Goal: Task Accomplishment & Management: Use online tool/utility

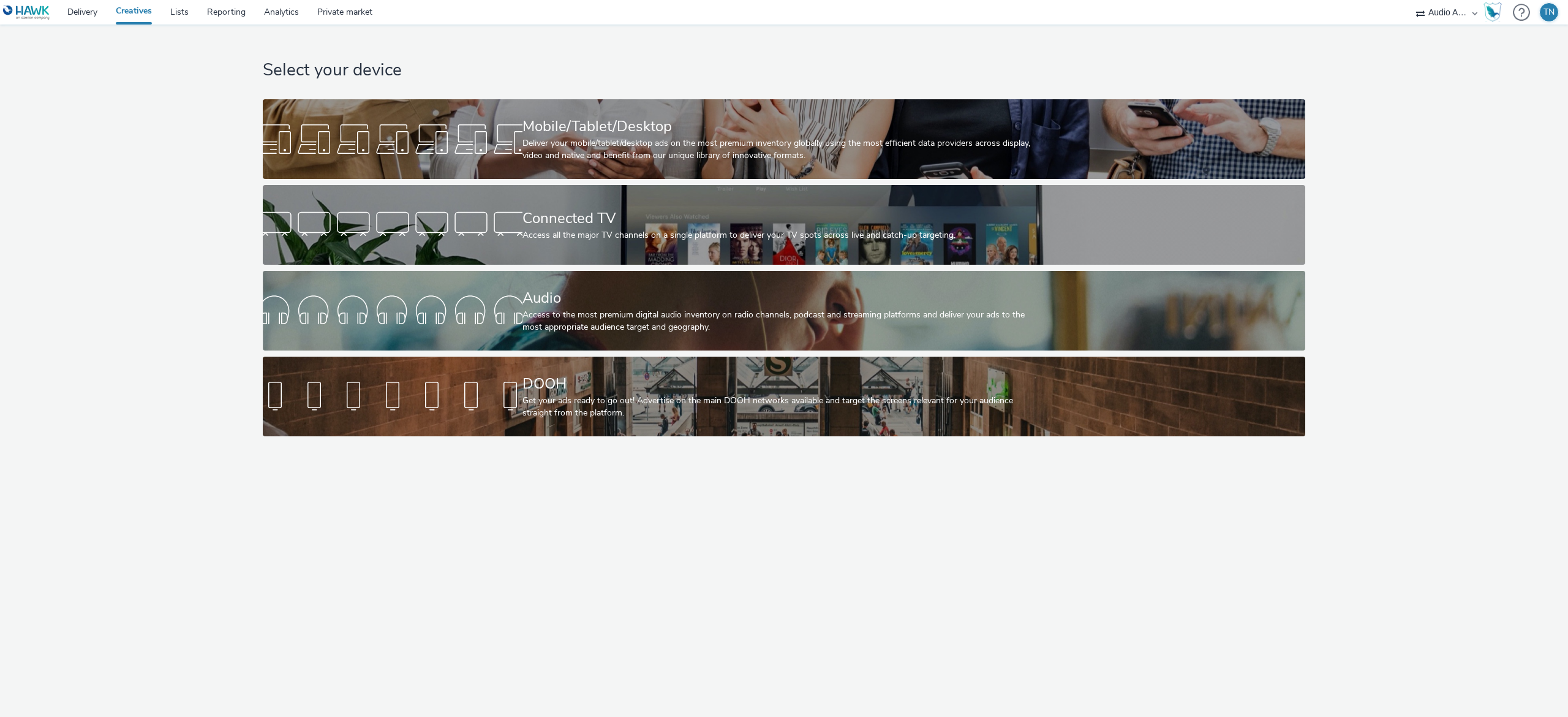
click at [575, 291] on div "Audio" at bounding box center [781, 298] width 519 height 22
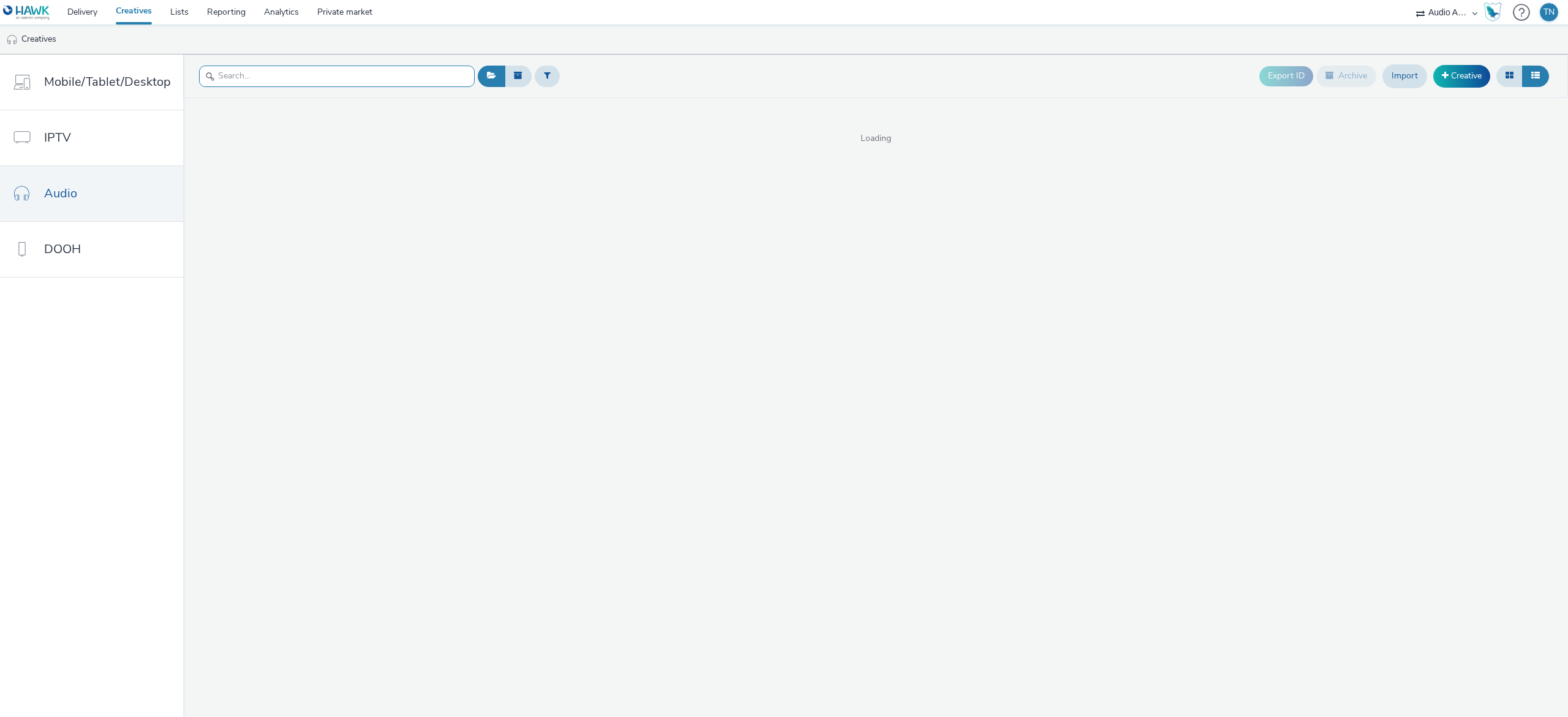
click at [373, 79] on input "text" at bounding box center [337, 76] width 276 height 22
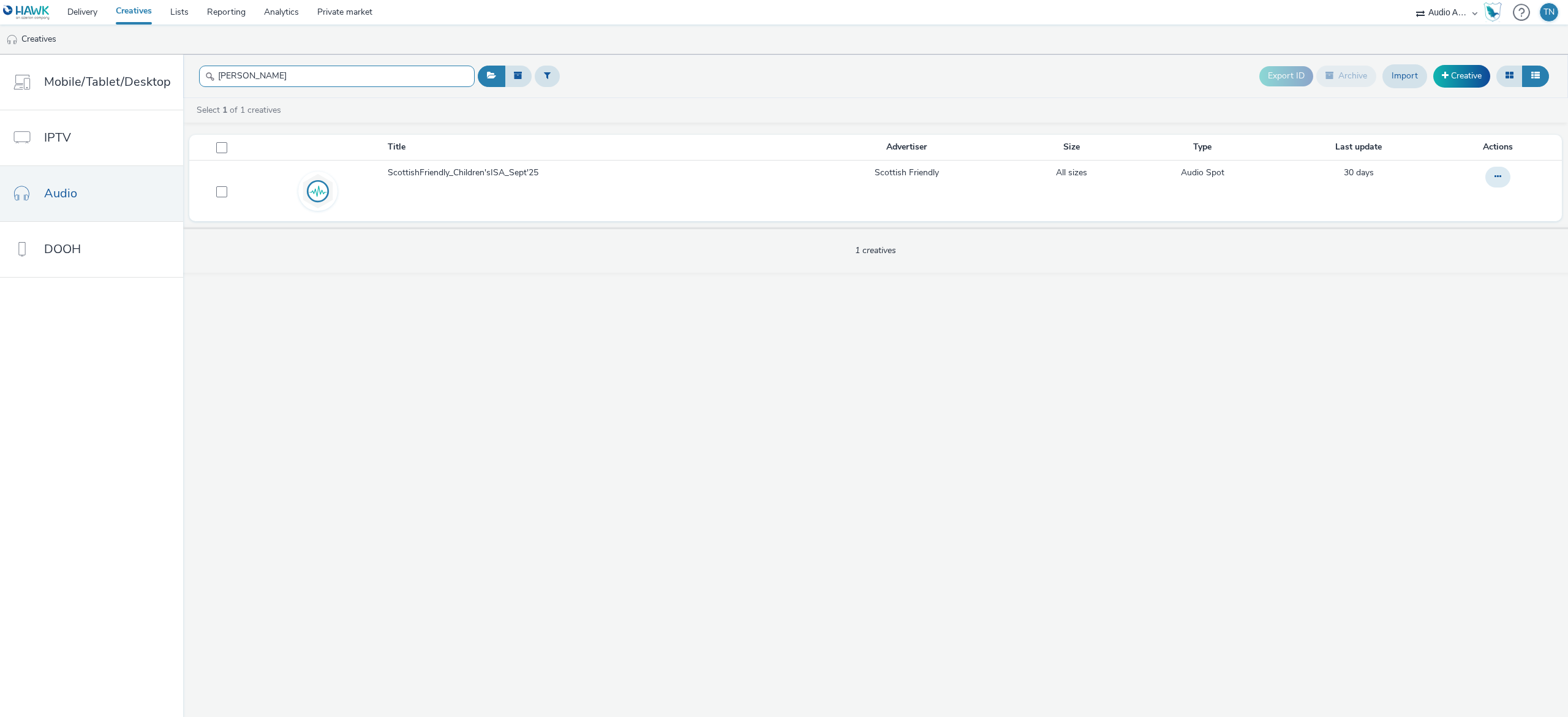
type input "[PERSON_NAME]"
click at [479, 173] on span "ScottishFriendly_Children'sISA_Sept'25" at bounding box center [465, 173] width 155 height 12
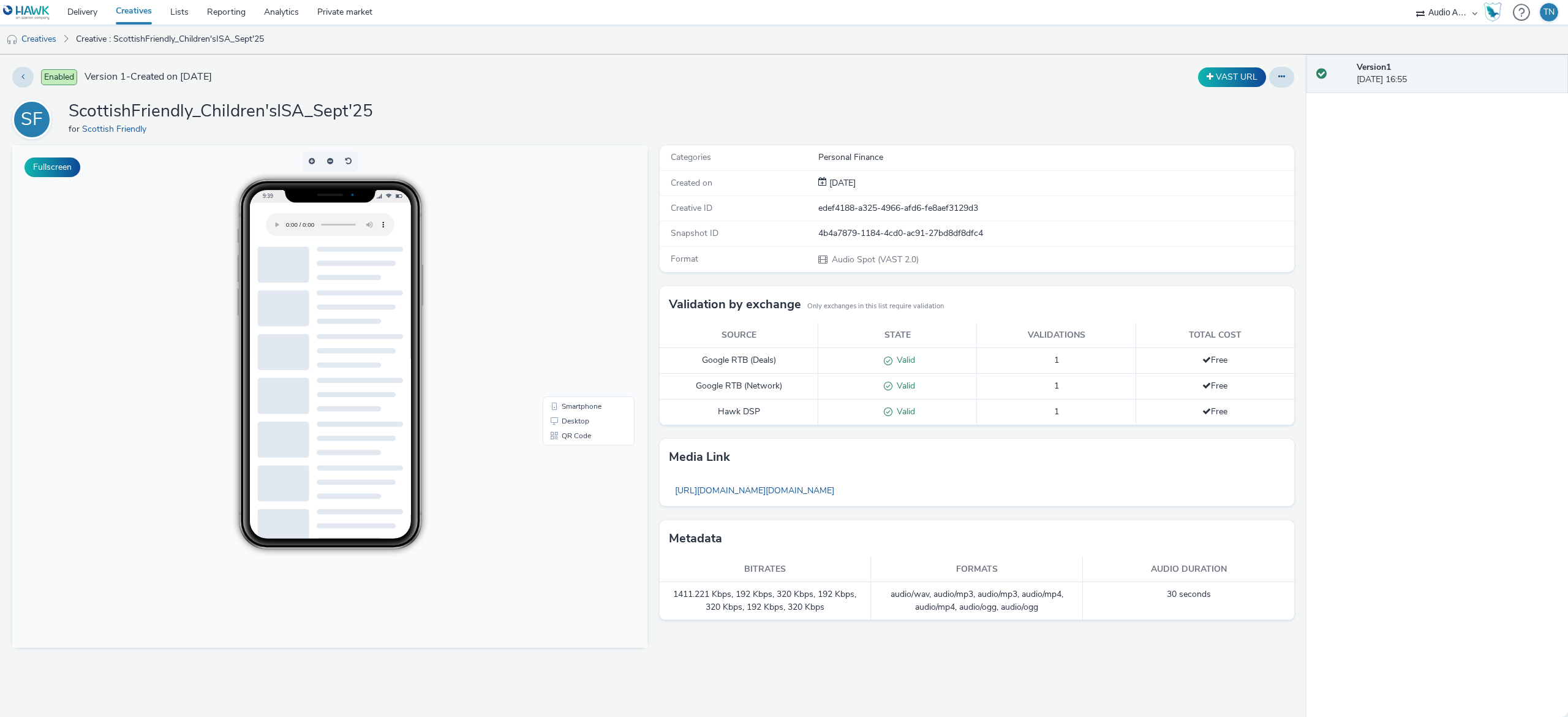
click at [1287, 81] on button at bounding box center [1282, 77] width 25 height 21
click at [1248, 100] on link "Edit" at bounding box center [1248, 101] width 92 height 24
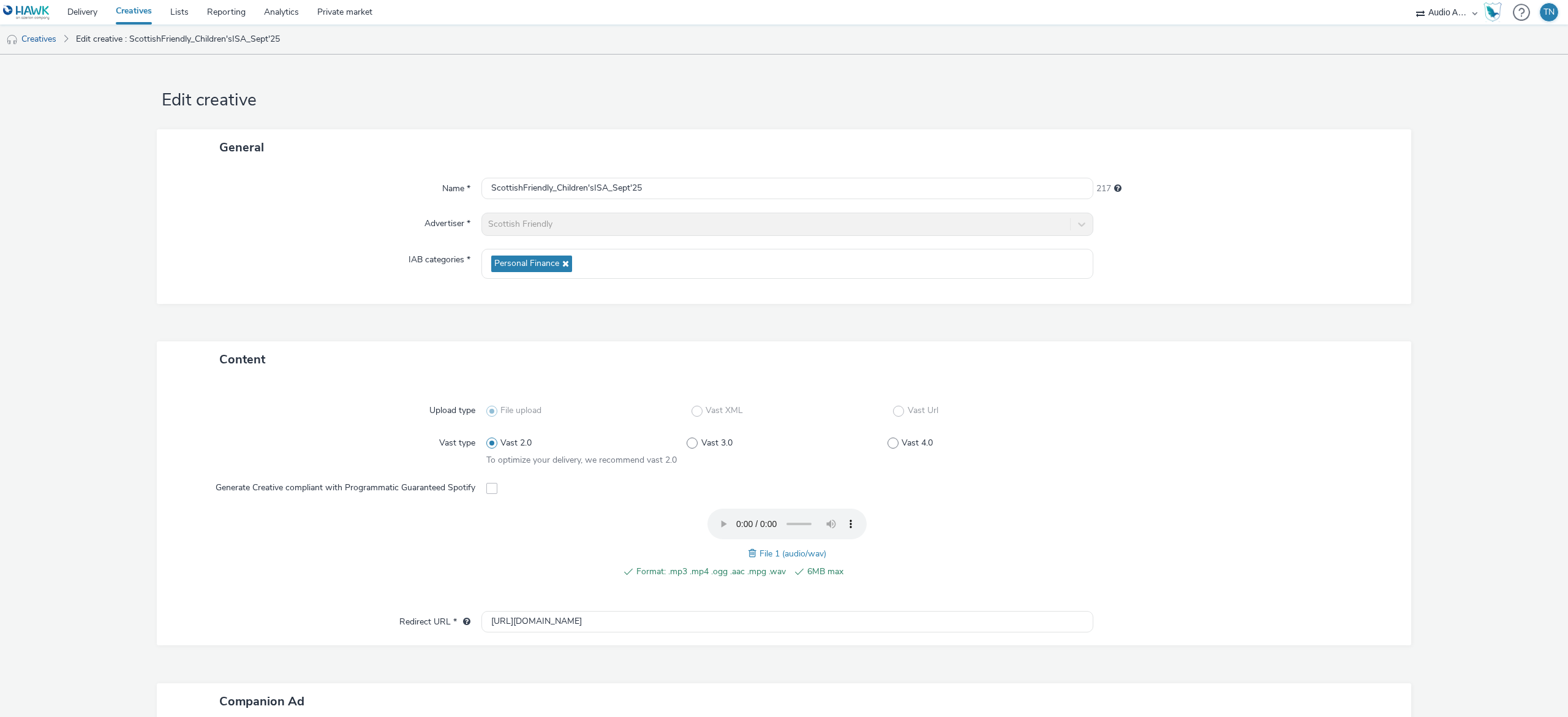
click at [748, 553] on span at bounding box center [753, 553] width 11 height 13
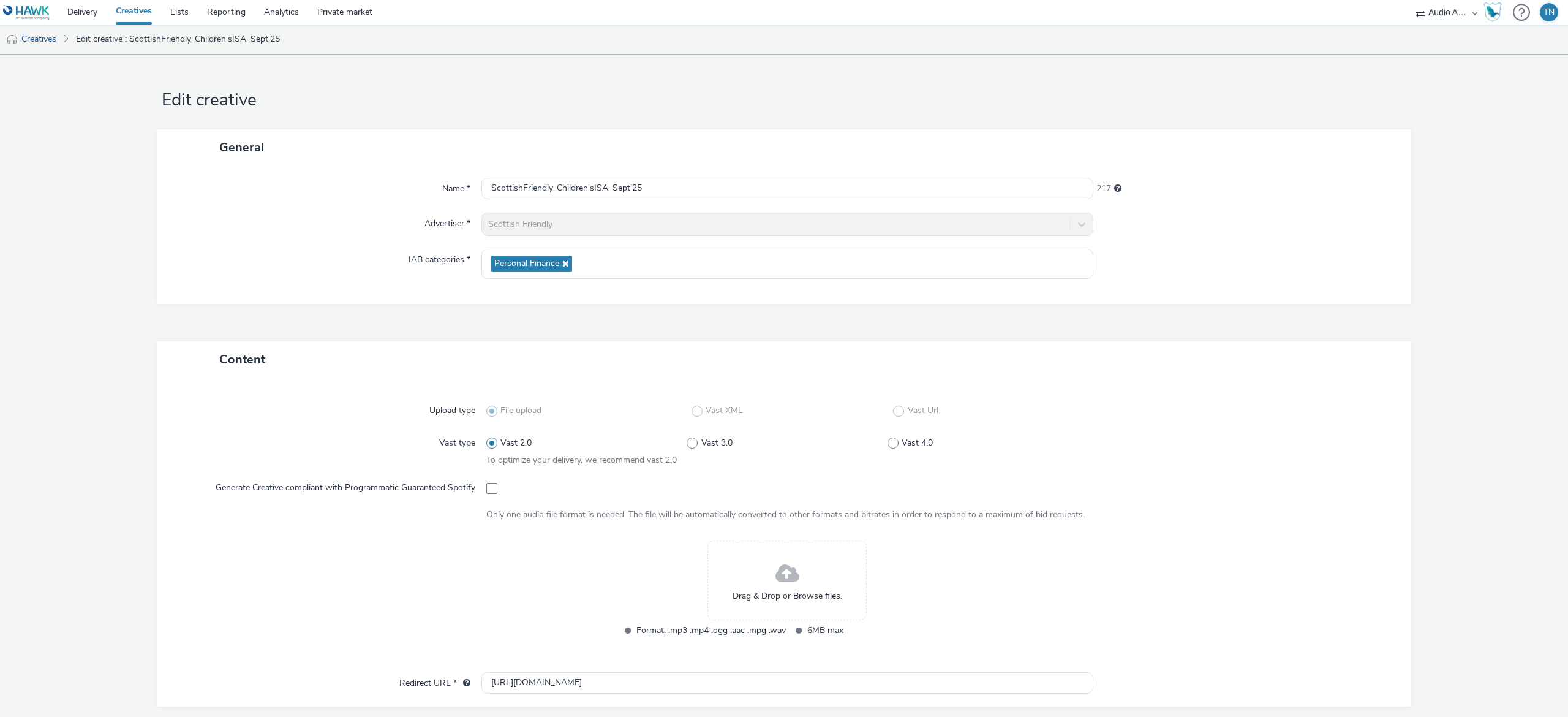
click at [784, 576] on span at bounding box center [787, 573] width 24 height 32
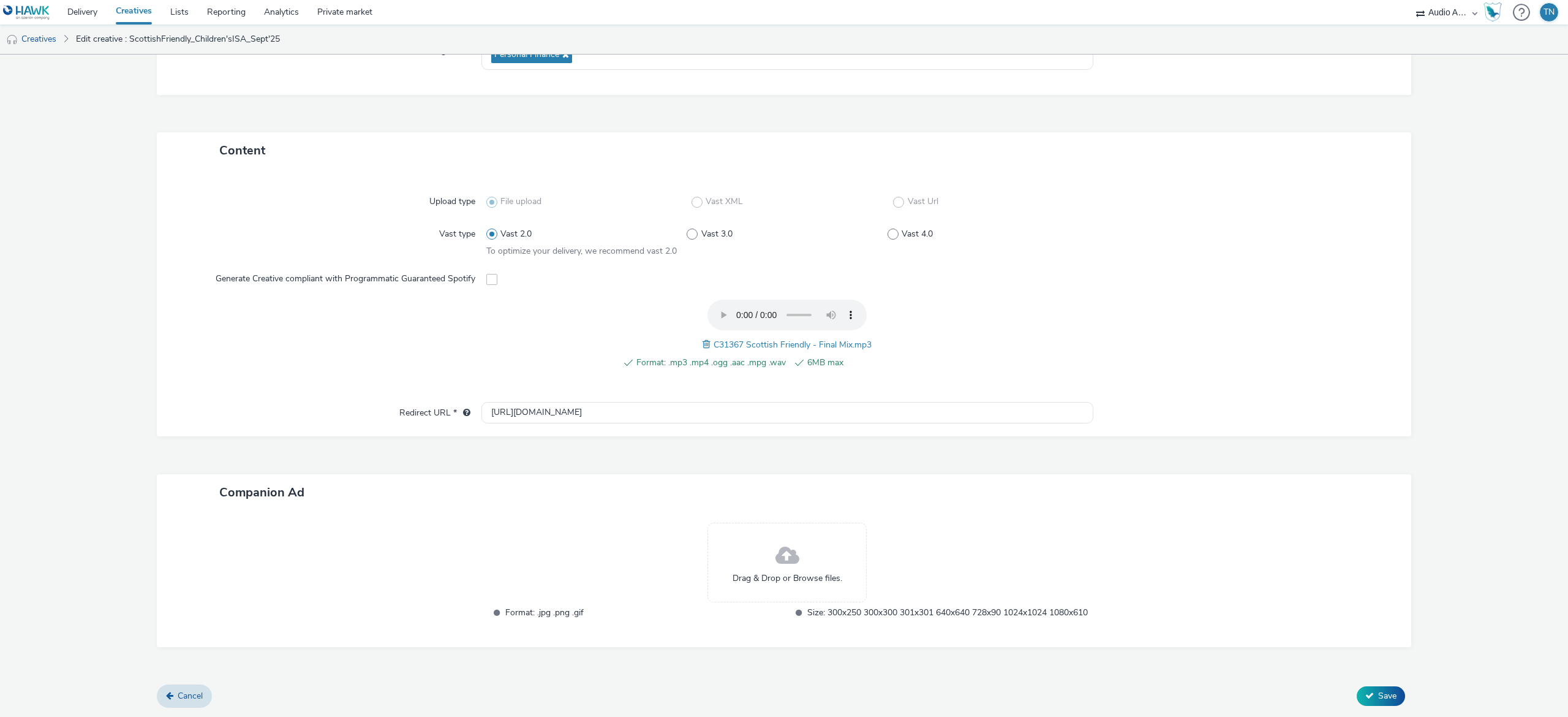
scroll to position [221, 0]
click at [1378, 698] on span "Save" at bounding box center [1386, 695] width 18 height 11
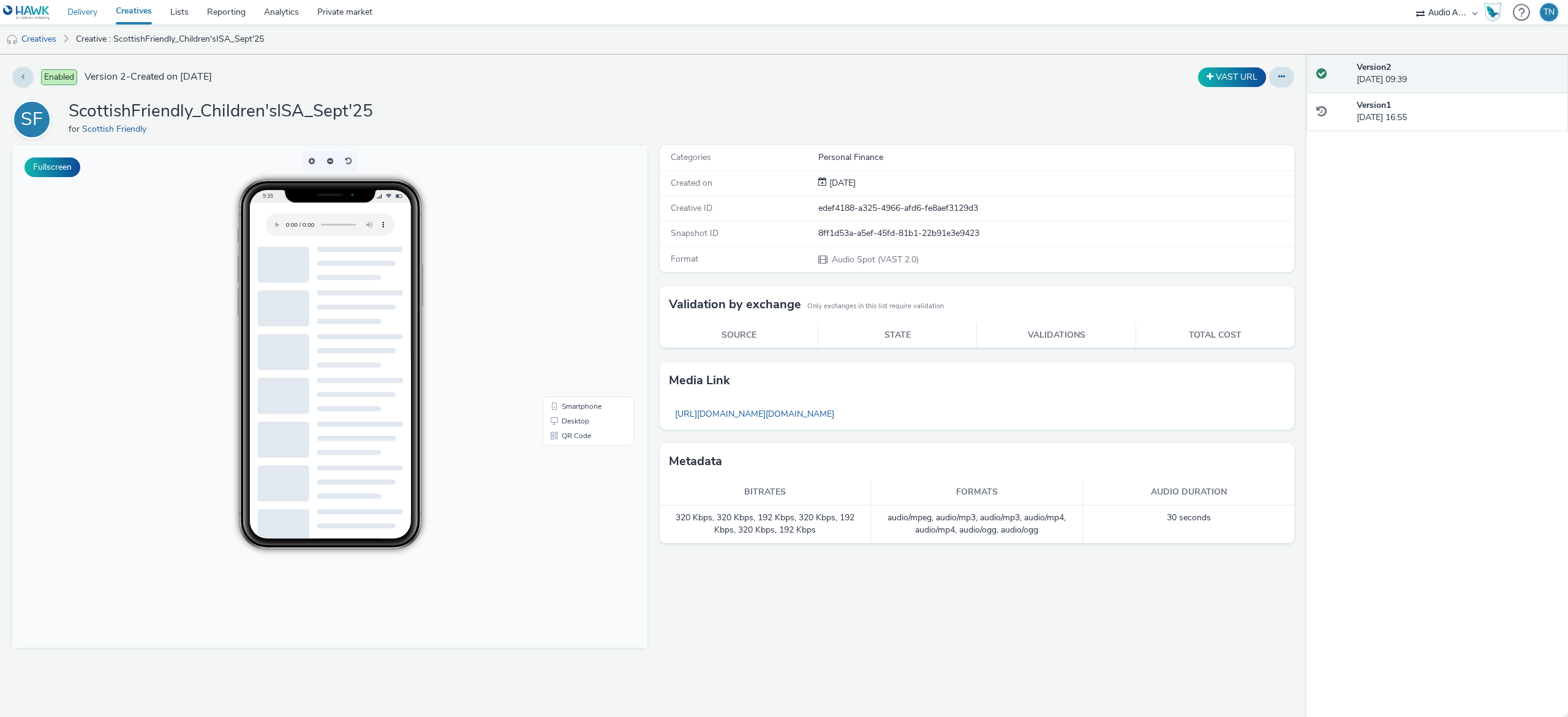
click at [99, 10] on link "Delivery" at bounding box center [82, 12] width 48 height 24
